Goal: Task Accomplishment & Management: Use online tool/utility

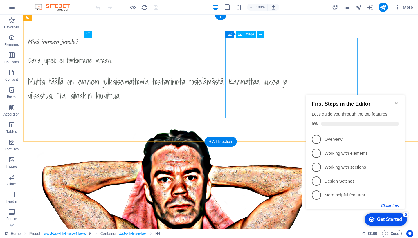
click at [391, 206] on button "Close this" at bounding box center [390, 205] width 18 height 5
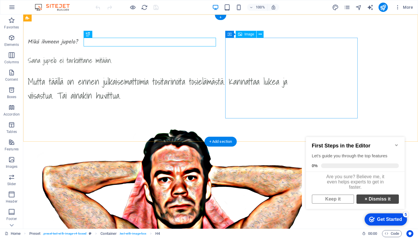
click at [380, 202] on link "× Dismiss it" at bounding box center [378, 199] width 42 height 9
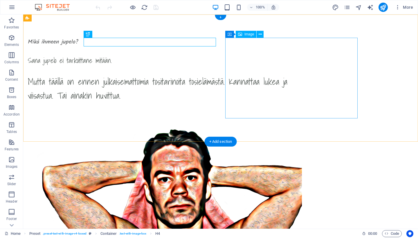
click at [266, 107] on figure at bounding box center [165, 198] width 274 height 182
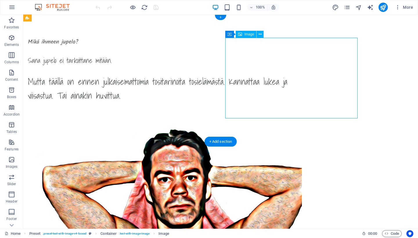
click at [266, 107] on figure at bounding box center [165, 198] width 274 height 182
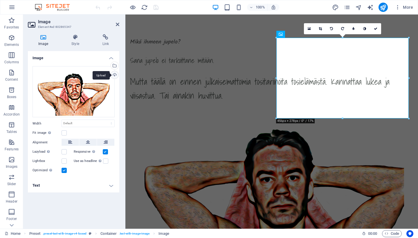
click at [114, 74] on div "Upload" at bounding box center [114, 75] width 9 height 9
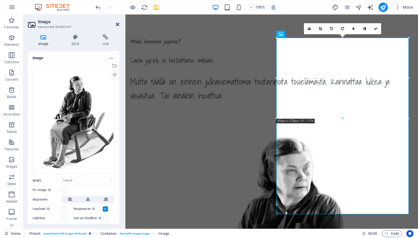
click at [117, 23] on icon at bounding box center [117, 24] width 3 height 5
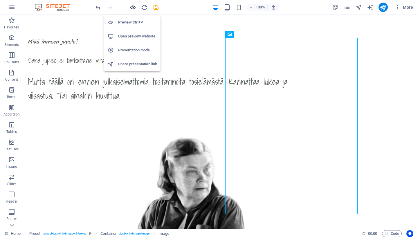
click at [132, 8] on icon "button" at bounding box center [133, 7] width 7 height 7
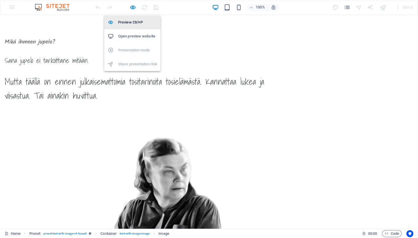
click at [136, 22] on h6 "Preview Ctrl+P" at bounding box center [137, 22] width 39 height 7
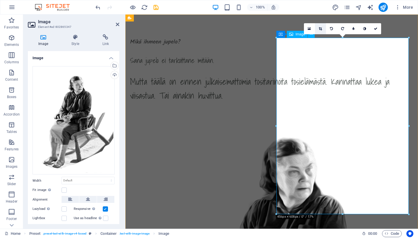
click at [320, 28] on icon at bounding box center [320, 28] width 3 height 3
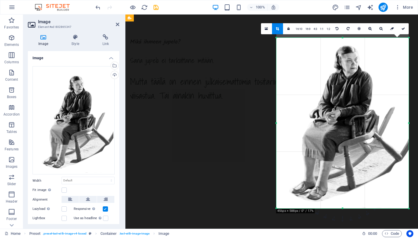
drag, startPoint x: 342, startPoint y: 38, endPoint x: 343, endPoint y: 44, distance: 5.9
click at [343, 44] on div "180 170 160 150 140 130 120 110 100 90 80 70 60 50 40 30 20 10 0 -10 -20 -30 -4…" at bounding box center [343, 123] width 132 height 171
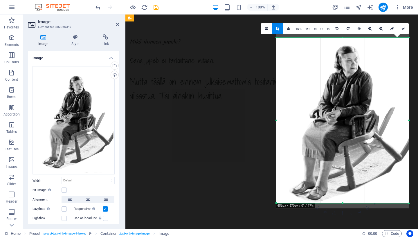
drag, startPoint x: 343, startPoint y: 208, endPoint x: 341, endPoint y: 203, distance: 5.6
click at [341, 203] on div at bounding box center [343, 204] width 132 height 2
click at [117, 24] on icon at bounding box center [117, 24] width 3 height 5
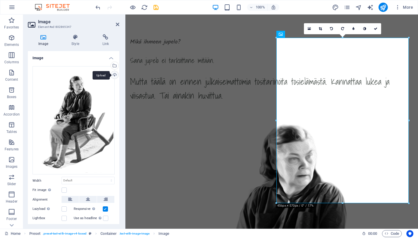
click at [113, 75] on div "Upload" at bounding box center [114, 75] width 9 height 9
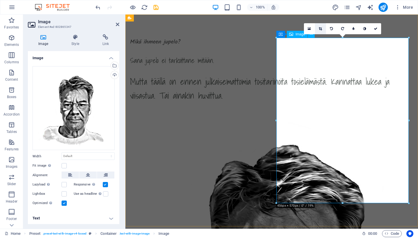
click at [319, 27] on icon at bounding box center [320, 28] width 3 height 3
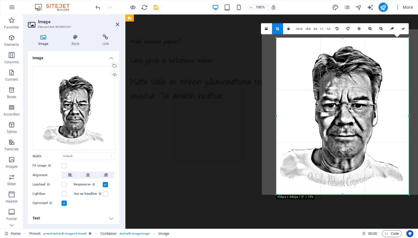
drag, startPoint x: 342, startPoint y: 38, endPoint x: 342, endPoint y: 46, distance: 8.4
click at [342, 46] on div "180 170 160 150 140 130 120 110 100 90 80 70 60 50 40 30 20 10 0 -10 -20 -30 -4…" at bounding box center [343, 116] width 132 height 157
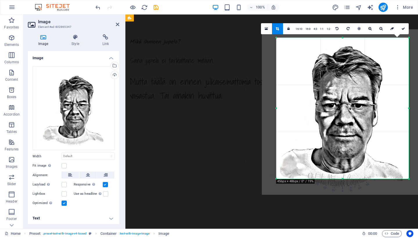
drag, startPoint x: 342, startPoint y: 195, endPoint x: 342, endPoint y: 179, distance: 16.0
click at [342, 179] on div at bounding box center [343, 179] width 132 height 2
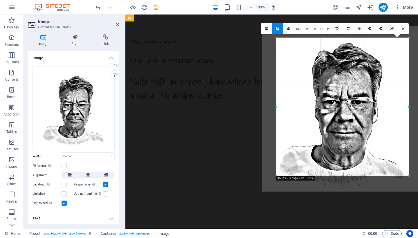
drag, startPoint x: 343, startPoint y: 38, endPoint x: 343, endPoint y: 41, distance: 3.2
click at [343, 41] on div "180 170 160 150 140 130 120 110 100 90 80 70 60 50 40 30 20 10 0 -10 -20 -30 -4…" at bounding box center [343, 107] width 132 height 138
click at [118, 24] on icon at bounding box center [117, 24] width 3 height 5
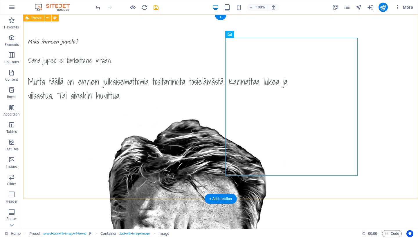
click at [379, 97] on div "Mikä ihmeen jupelo? Sana jupelo ei tarkoittane mitään. Mutta täällä on ennen ju…" at bounding box center [220, 228] width 395 height 426
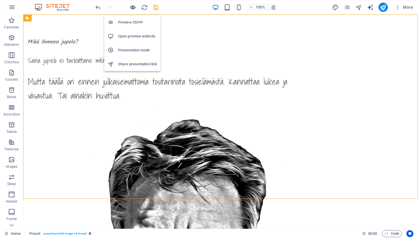
click at [132, 7] on icon "button" at bounding box center [133, 7] width 7 height 7
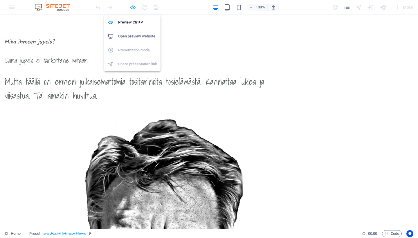
click at [132, 8] on icon "button" at bounding box center [133, 7] width 7 height 7
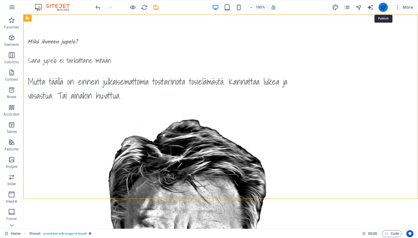
click at [382, 7] on icon "publish" at bounding box center [383, 7] width 7 height 7
